Goal: Transaction & Acquisition: Book appointment/travel/reservation

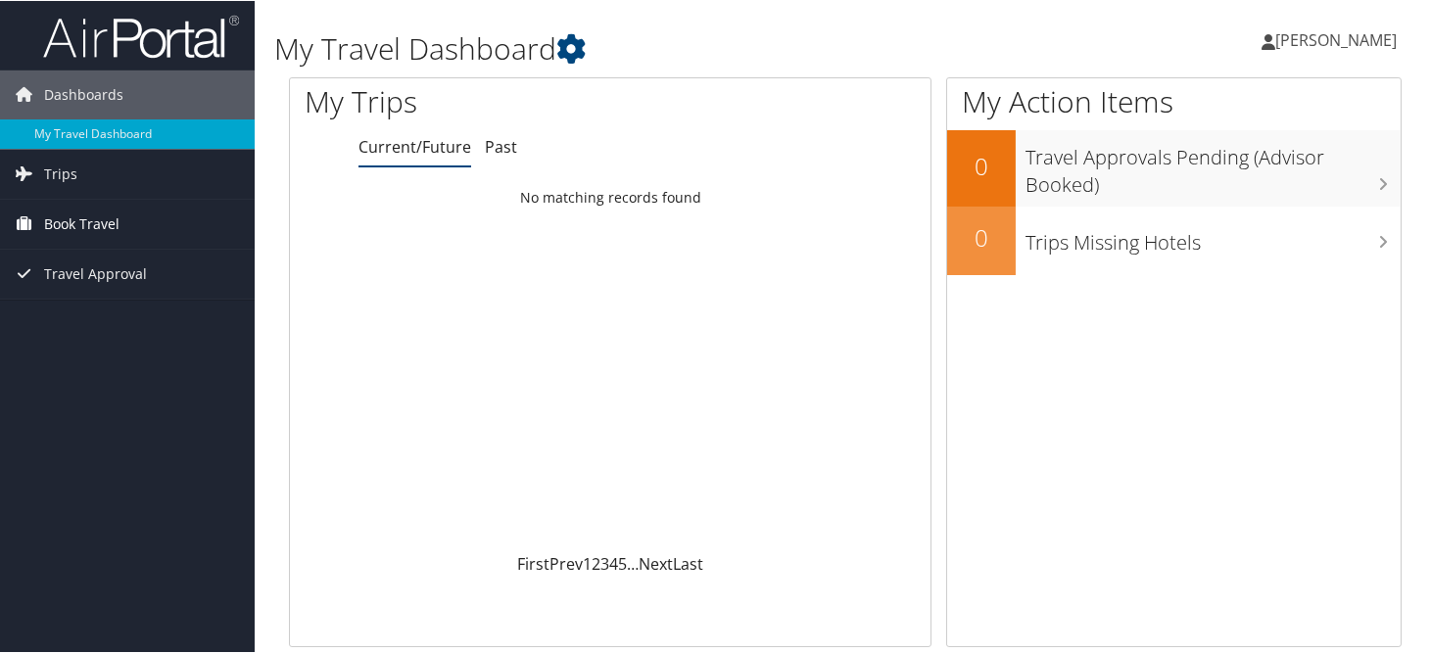
click at [114, 222] on span "Book Travel" at bounding box center [81, 223] width 75 height 49
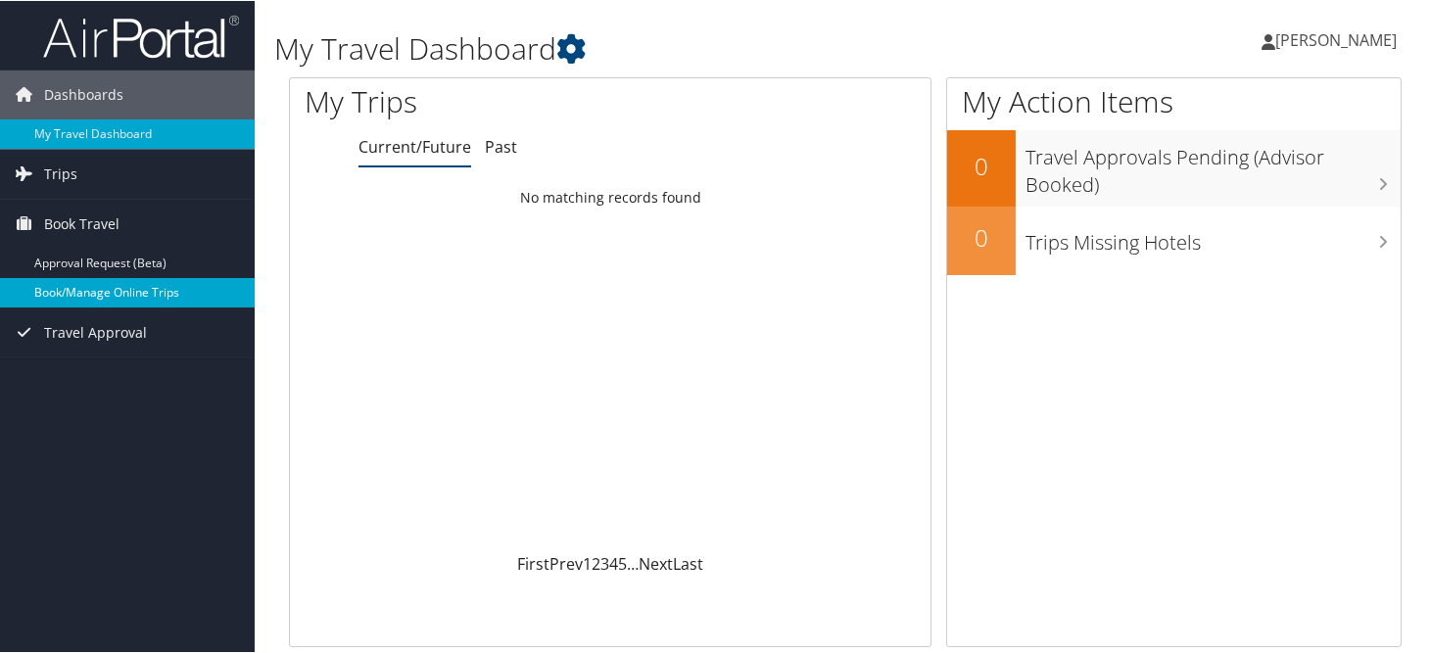
click at [100, 282] on link "Book/Manage Online Trips" at bounding box center [127, 291] width 255 height 29
